Goal: Obtain resource: Download file/media

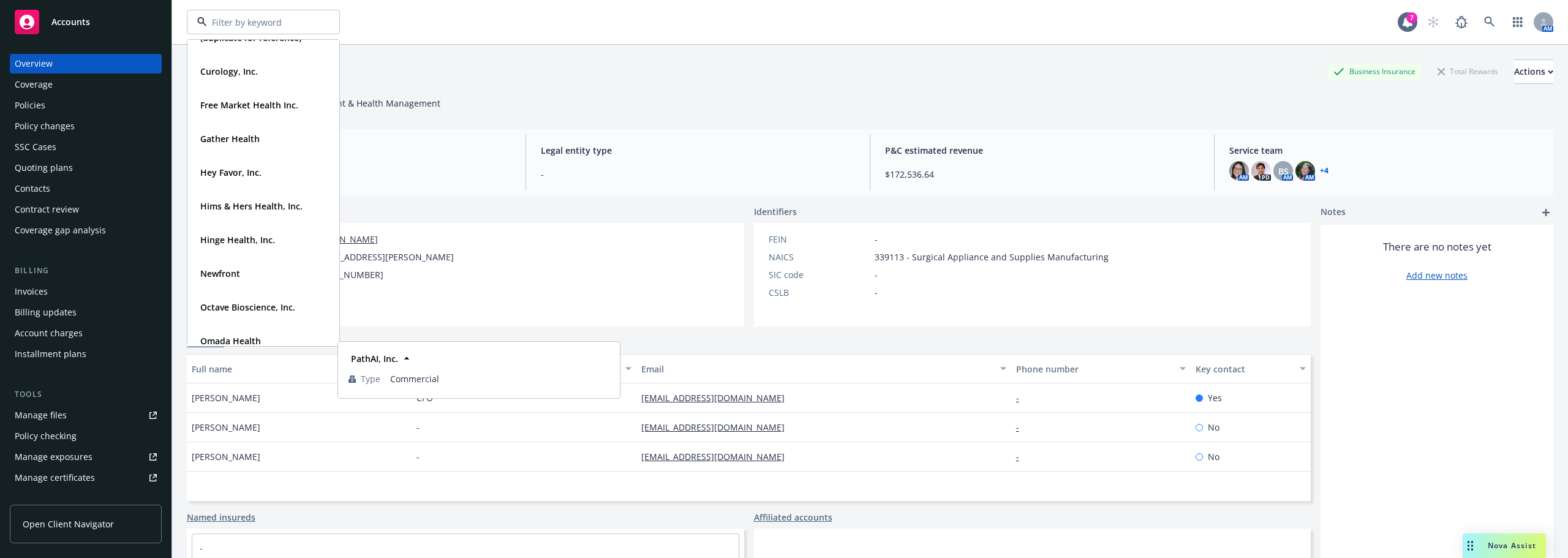
scroll to position [245, 0]
click at [248, 211] on strong "Hims & Hers Health, Inc." at bounding box center [251, 207] width 102 height 12
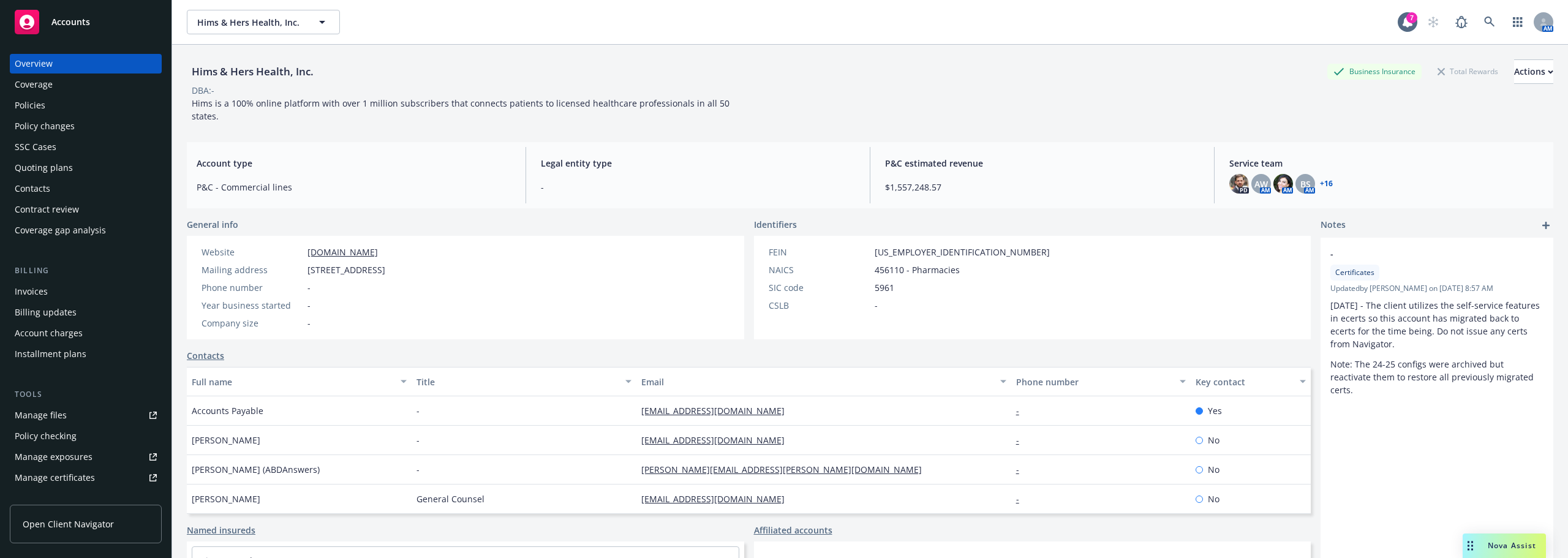
click at [47, 100] on div "Policies" at bounding box center [85, 106] width 142 height 20
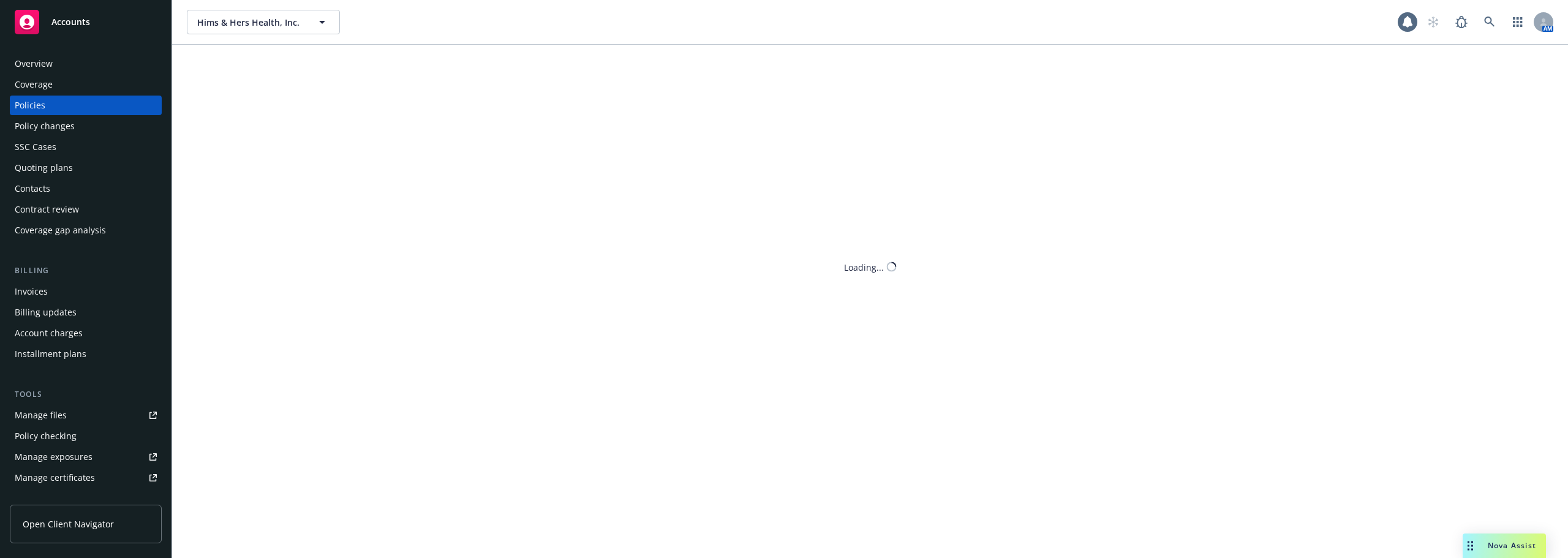
click at [55, 112] on div "Policies" at bounding box center [85, 106] width 142 height 20
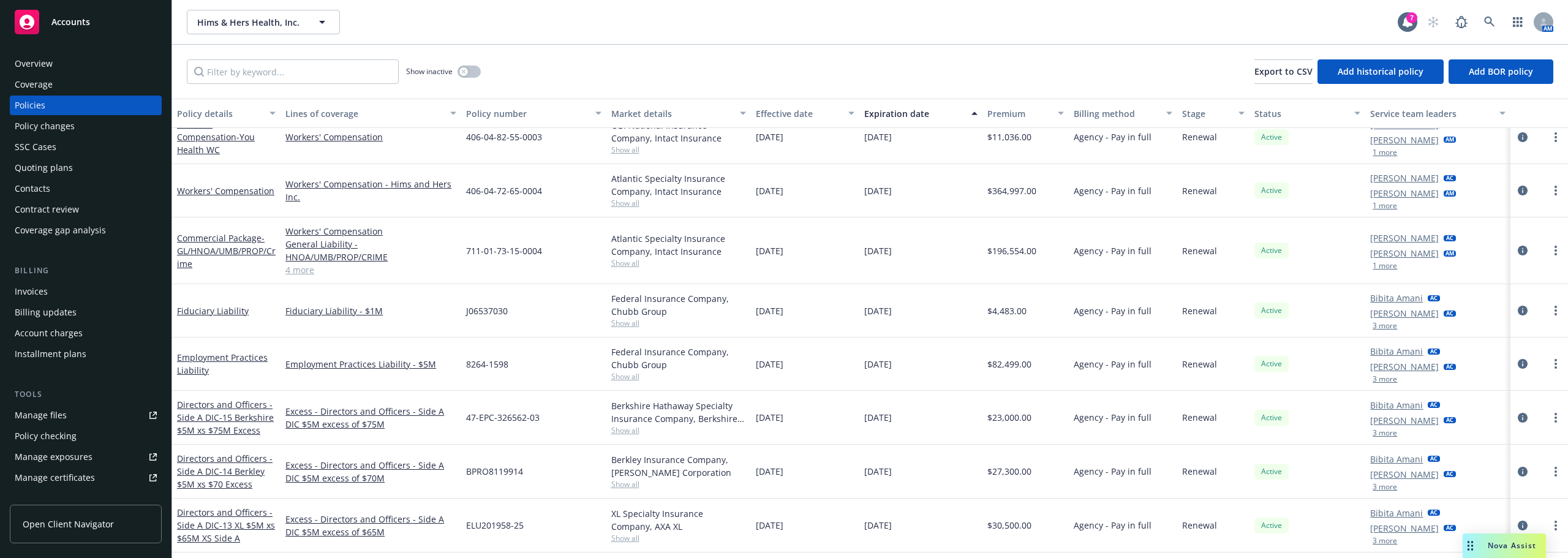
scroll to position [918, 0]
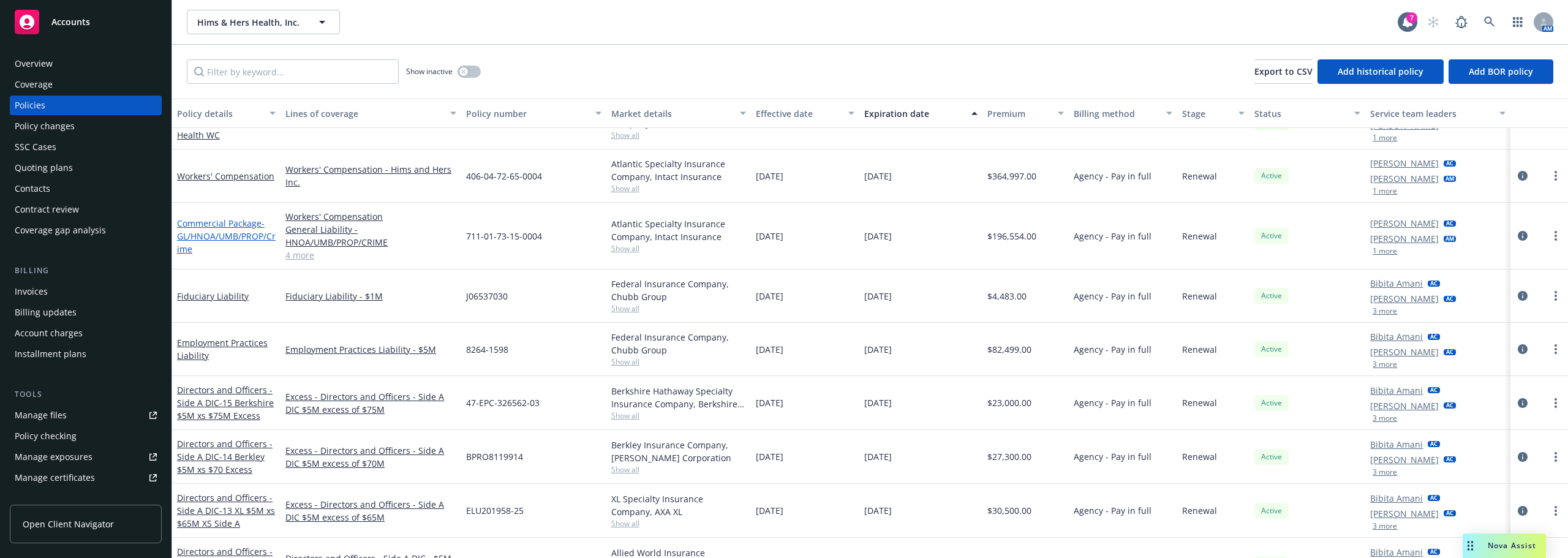
click at [242, 238] on span "- GL/HNOA/UMB/PROP/Crime" at bounding box center [226, 236] width 98 height 38
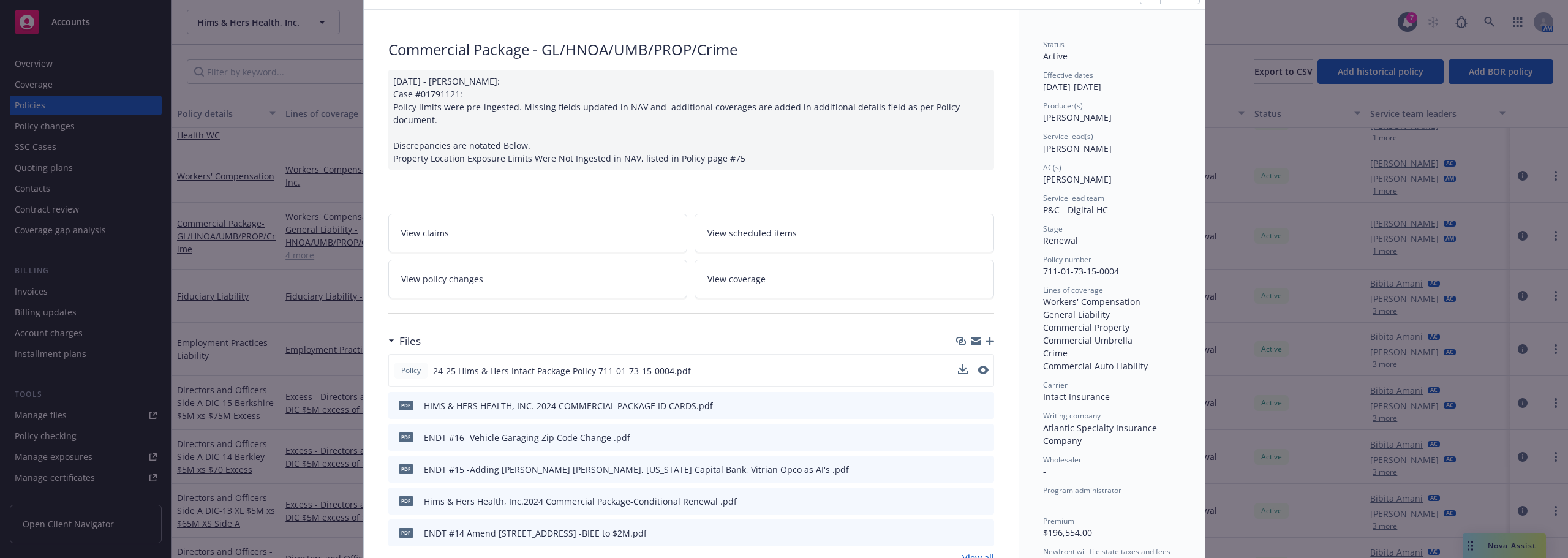
scroll to position [123, 0]
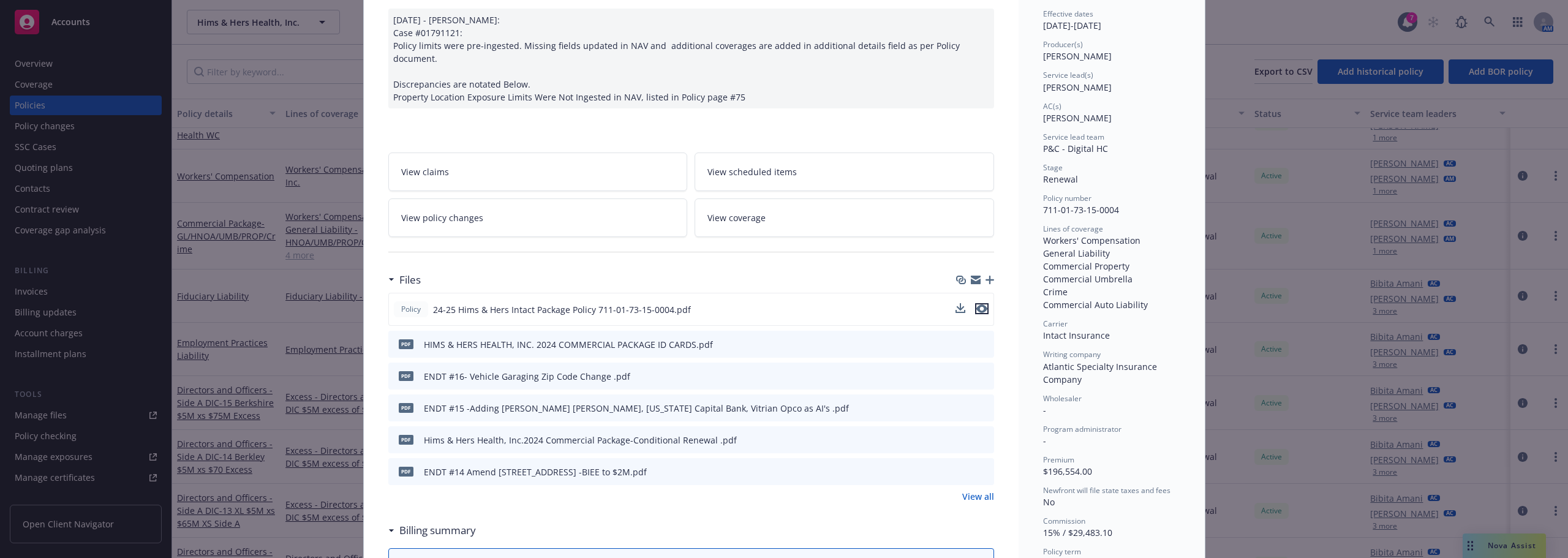
click at [978, 304] on icon "preview file" at bounding box center [982, 309] width 11 height 9
click at [678, 303] on span "24-25 Hims & Hers Intact Package Policy 711-01-73-15-0004.pdf" at bounding box center [562, 309] width 258 height 13
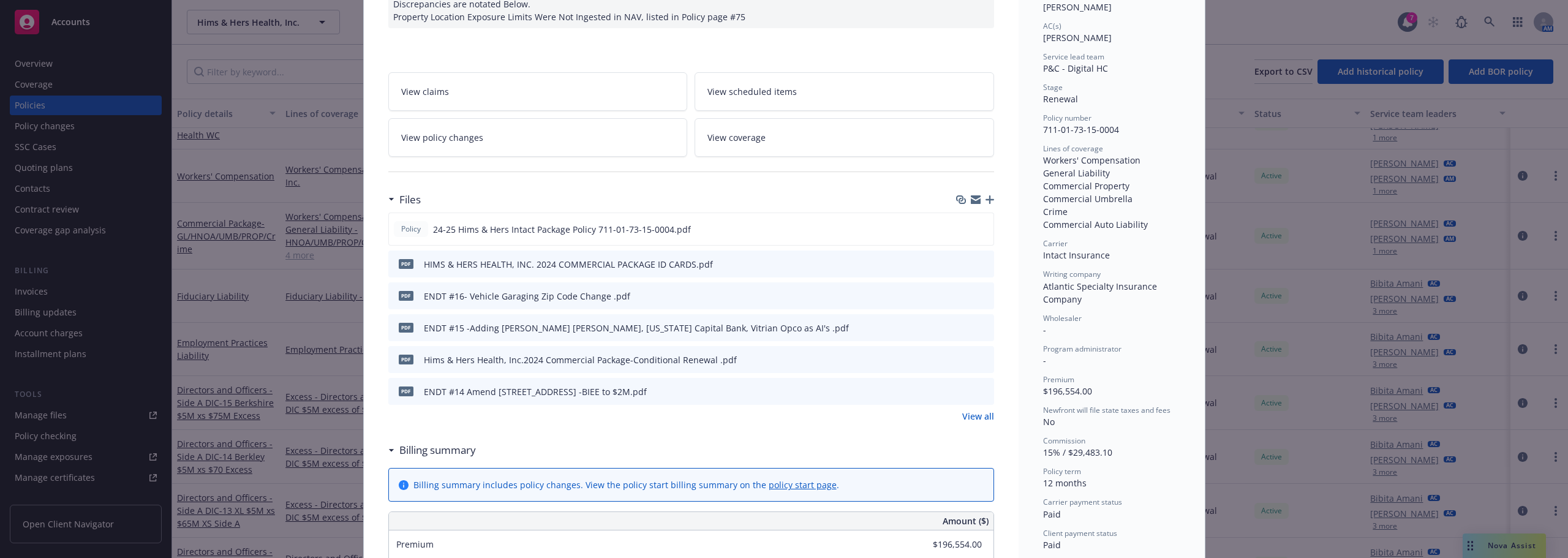
scroll to position [306, 0]
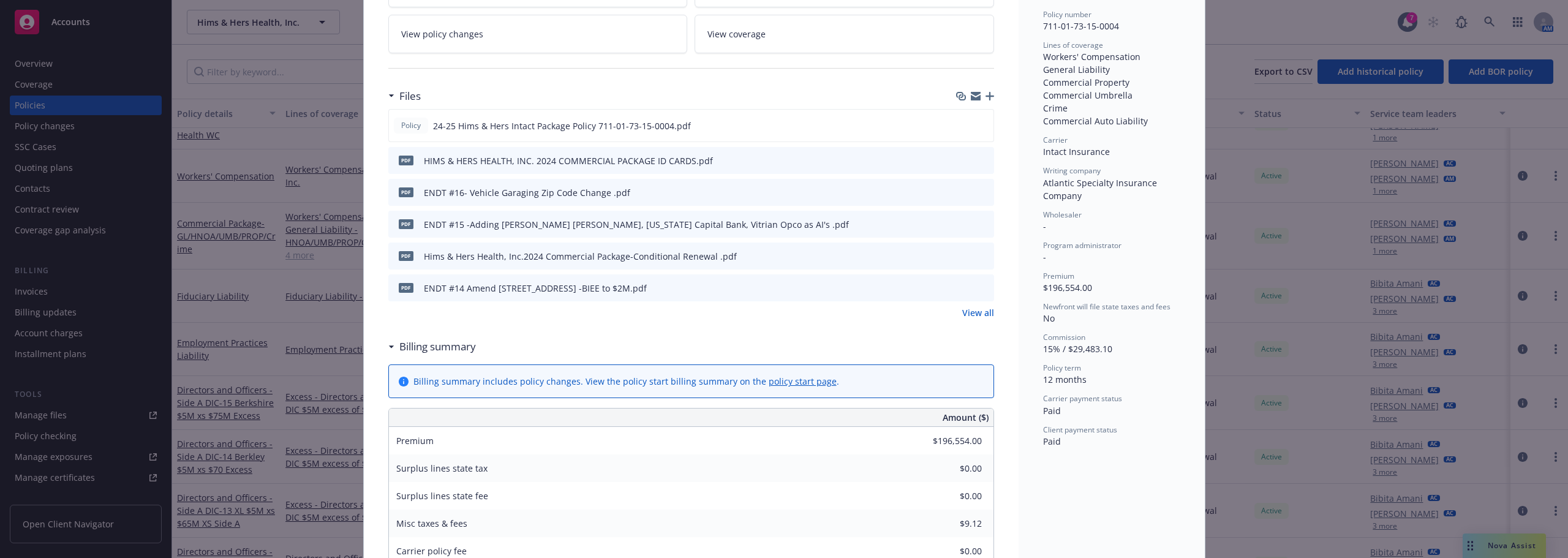
click at [981, 306] on link "View all" at bounding box center [979, 312] width 32 height 13
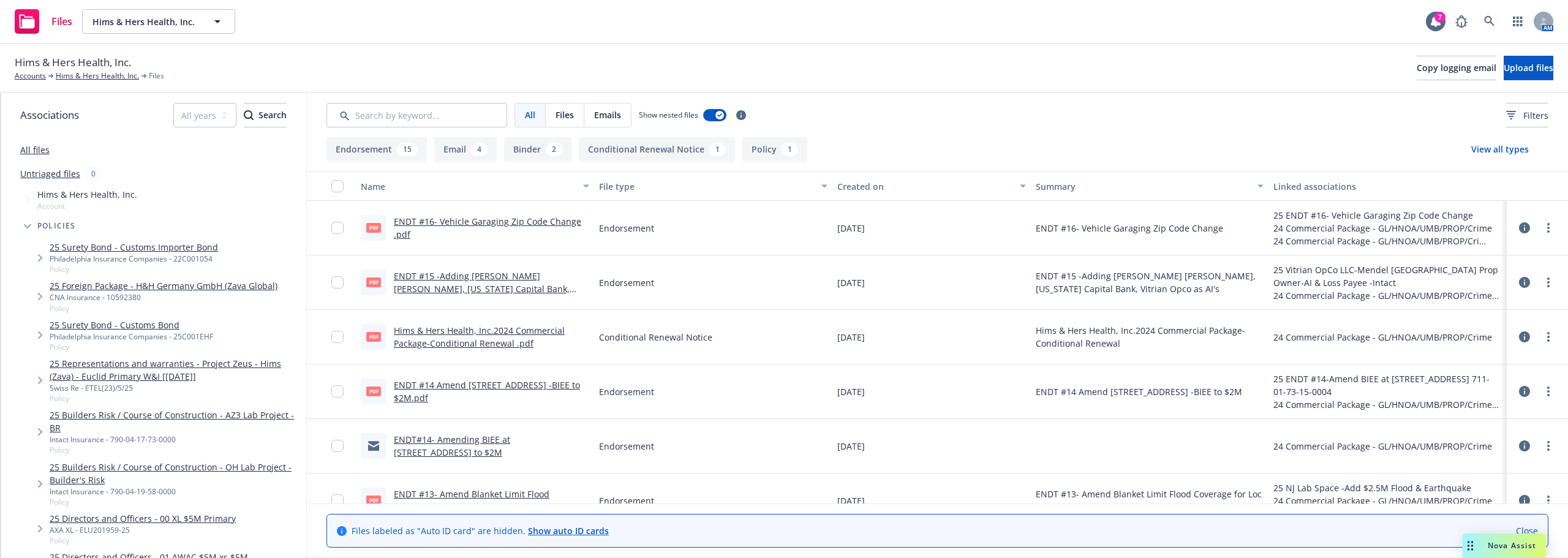
click at [529, 146] on button "Binder 2" at bounding box center [538, 148] width 67 height 24
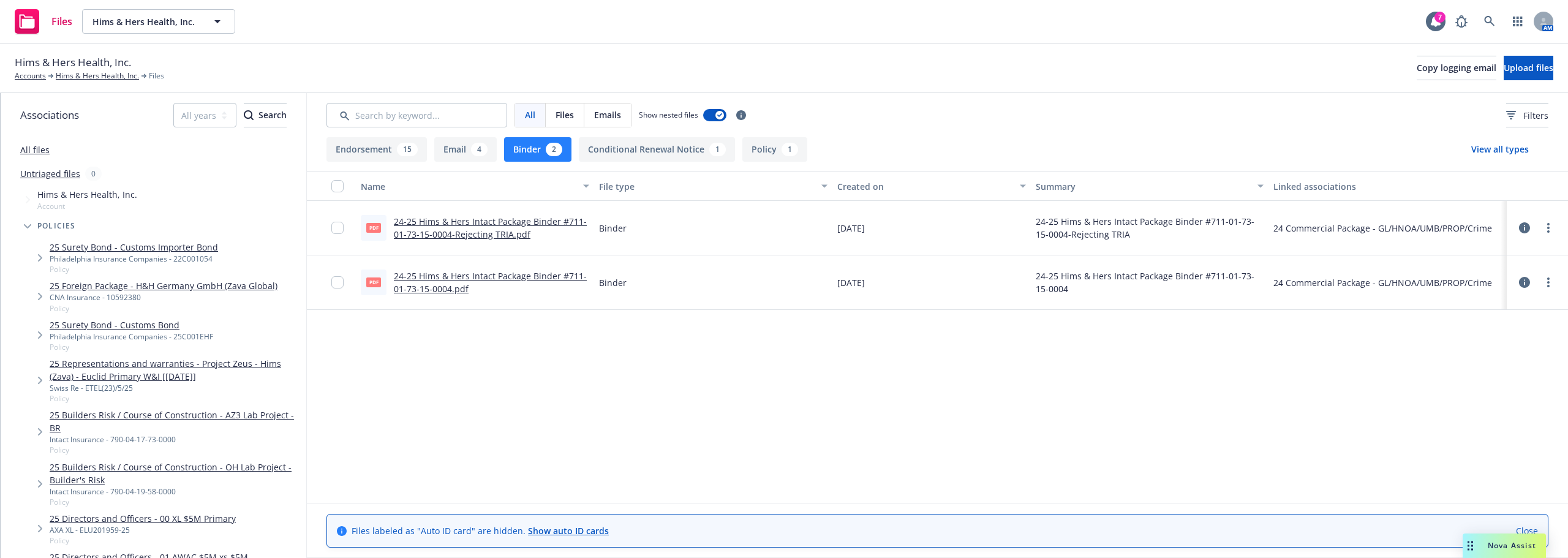
click at [462, 225] on link "24-25 Hims & Hers Intact Package Binder #711-01-73-15-0004-Rejecting TRIA.pdf" at bounding box center [490, 227] width 193 height 24
click at [31, 73] on link "Accounts" at bounding box center [30, 76] width 31 height 11
